Goal: Task Accomplishment & Management: Complete application form

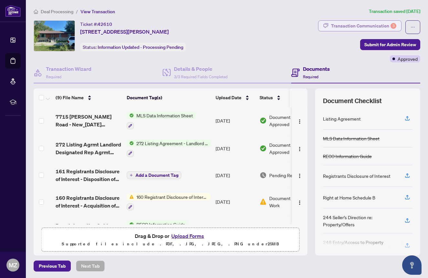
click at [358, 27] on div "Transaction Communication 3" at bounding box center [363, 26] width 65 height 10
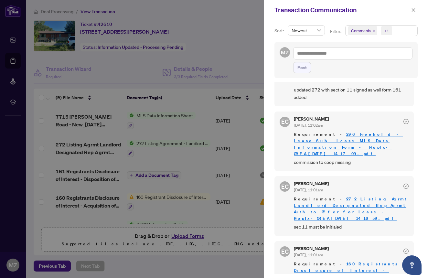
scroll to position [57, 0]
click at [415, 10] on icon "close" at bounding box center [413, 10] width 5 height 5
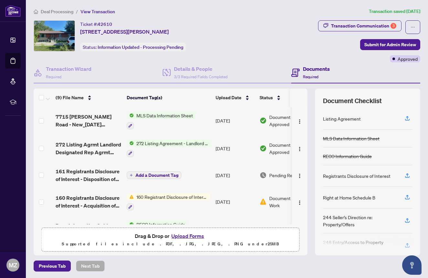
scroll to position [0, 0]
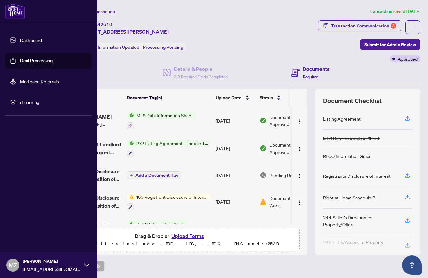
click at [20, 38] on link "Dashboard" at bounding box center [31, 40] width 22 height 6
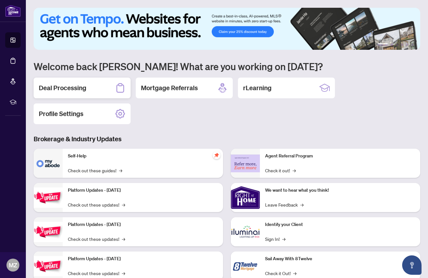
click at [73, 89] on h2 "Deal Processing" at bounding box center [63, 87] width 48 height 9
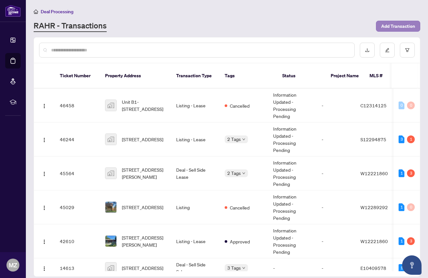
click at [402, 26] on span "Add Transaction" at bounding box center [398, 26] width 34 height 10
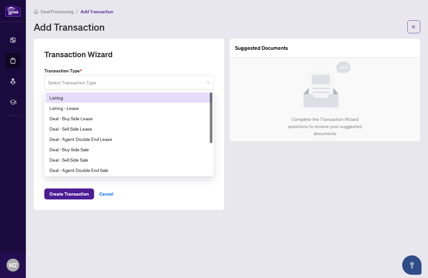
click at [207, 82] on span at bounding box center [129, 82] width 162 height 12
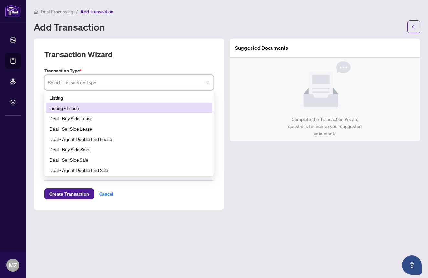
click at [171, 111] on div "Listing - Lease" at bounding box center [129, 108] width 167 height 10
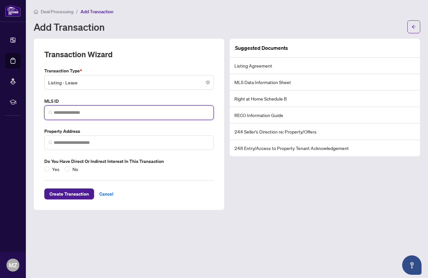
click at [160, 112] on input "search" at bounding box center [132, 112] width 156 height 7
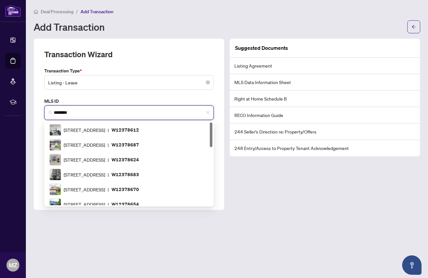
scroll to position [66, 0]
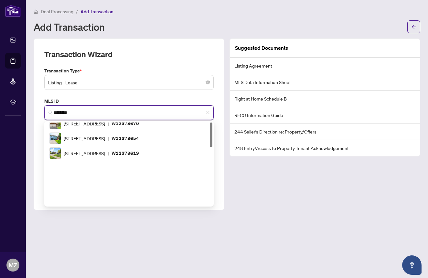
type input "*********"
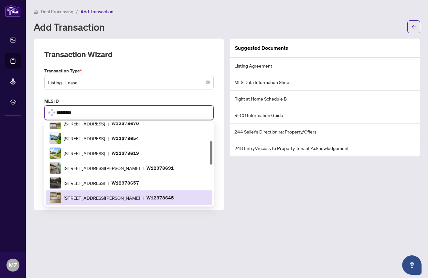
scroll to position [0, 0]
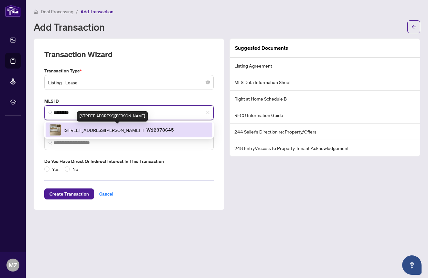
click at [140, 131] on span "[STREET_ADDRESS][PERSON_NAME]" at bounding box center [102, 129] width 76 height 7
type input "**********"
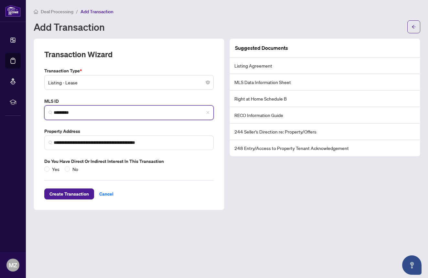
type input "*********"
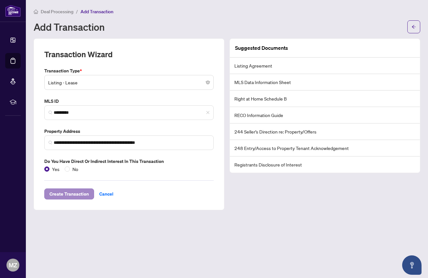
click at [67, 192] on span "Create Transaction" at bounding box center [68, 194] width 39 height 10
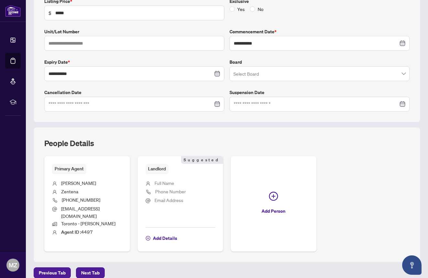
scroll to position [119, 0]
click at [92, 268] on span "Next Tab" at bounding box center [90, 273] width 18 height 10
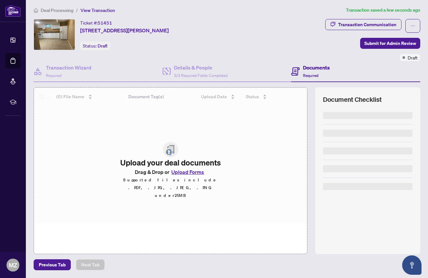
scroll to position [1, 0]
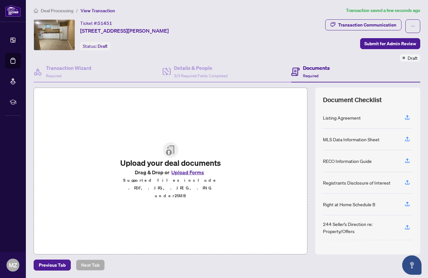
click at [194, 177] on button "Upload Forms" at bounding box center [187, 172] width 37 height 8
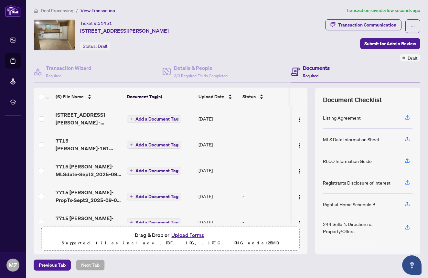
scroll to position [0, 0]
click at [396, 44] on span "Submit for Admin Review" at bounding box center [390, 43] width 52 height 10
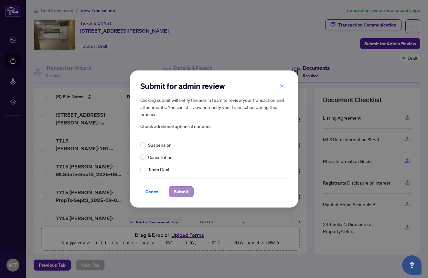
click at [179, 192] on span "Submit" at bounding box center [181, 192] width 15 height 10
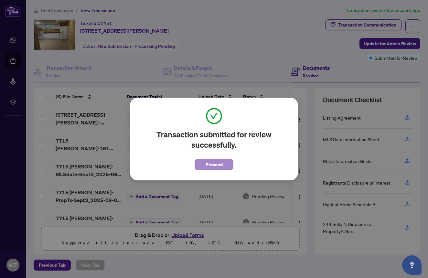
click at [218, 165] on span "Proceed" at bounding box center [214, 164] width 17 height 10
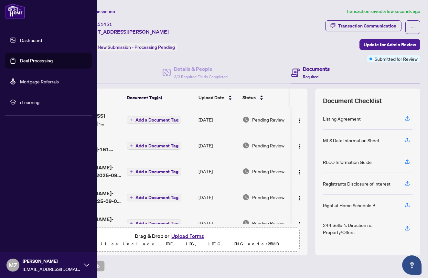
click at [29, 40] on link "Dashboard" at bounding box center [31, 40] width 22 height 6
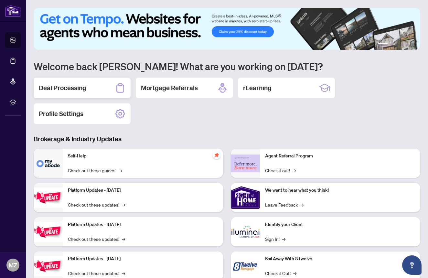
click at [84, 88] on h2 "Deal Processing" at bounding box center [63, 87] width 48 height 9
